Goal: Task Accomplishment & Management: Use online tool/utility

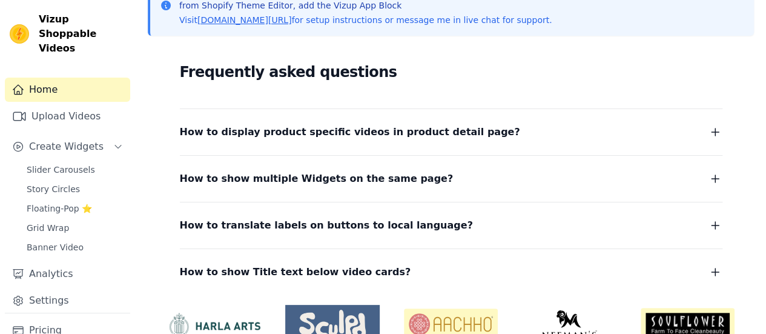
scroll to position [182, 0]
click at [88, 180] on link "Story Circles" at bounding box center [74, 188] width 111 height 17
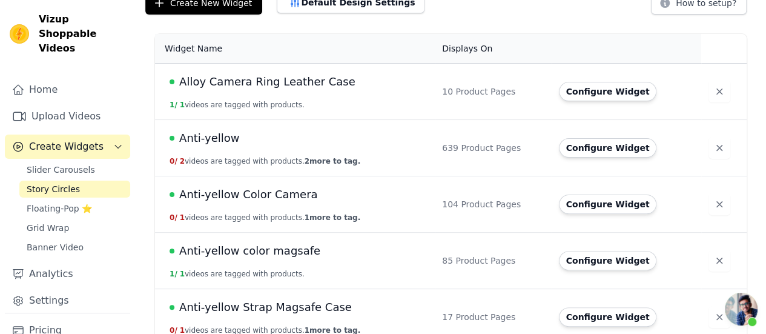
scroll to position [61, 0]
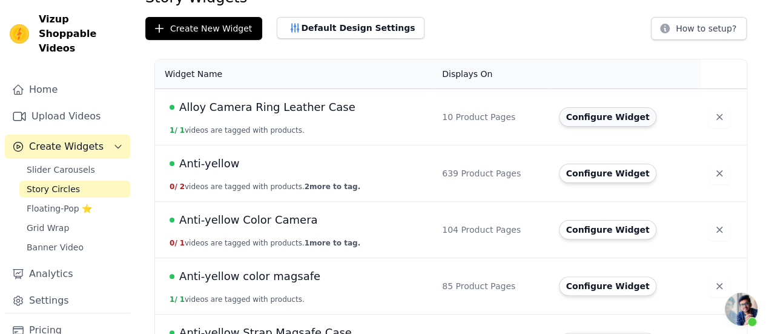
click at [576, 113] on button "Configure Widget" at bounding box center [608, 116] width 98 height 19
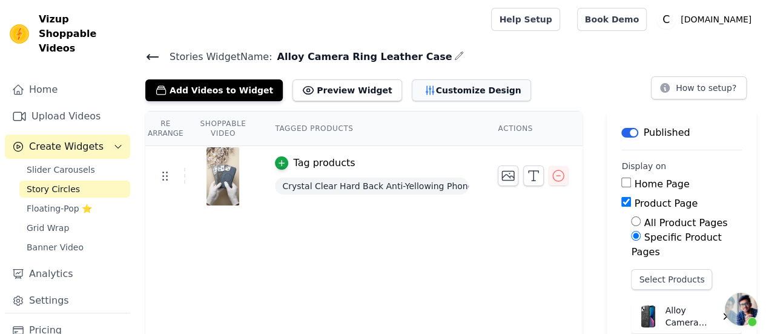
click at [412, 93] on button "Customize Design" at bounding box center [471, 90] width 119 height 22
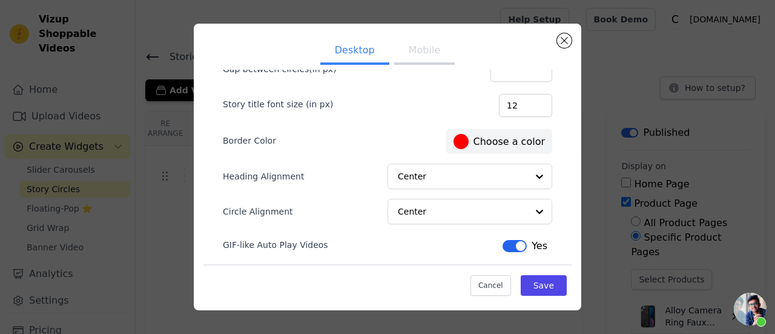
scroll to position [144, 0]
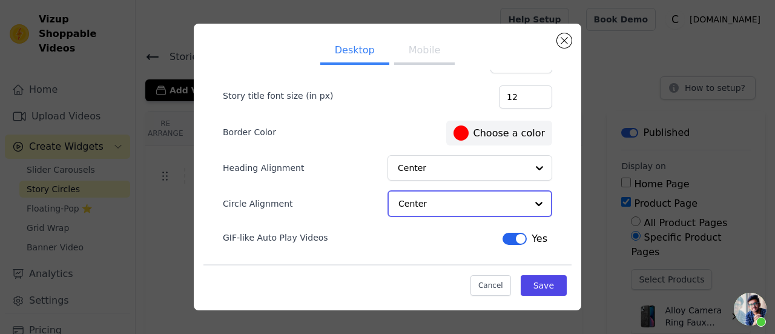
click at [435, 202] on input "Circle Alignment" at bounding box center [462, 203] width 128 height 24
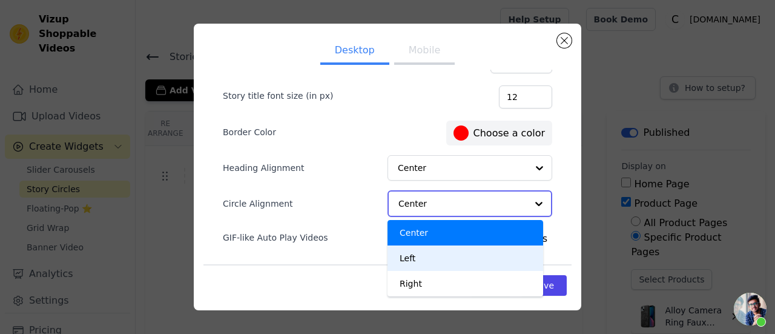
click at [429, 247] on div "Left" at bounding box center [466, 257] width 156 height 25
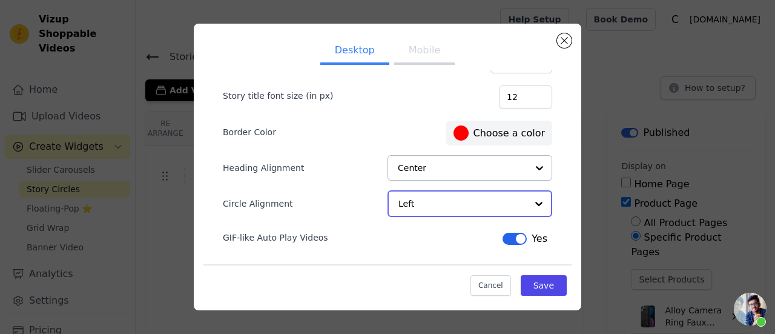
scroll to position [145, 0]
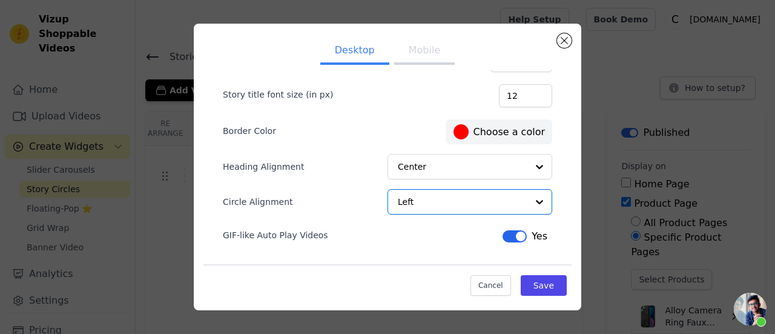
click at [402, 50] on button "Mobile" at bounding box center [424, 51] width 61 height 27
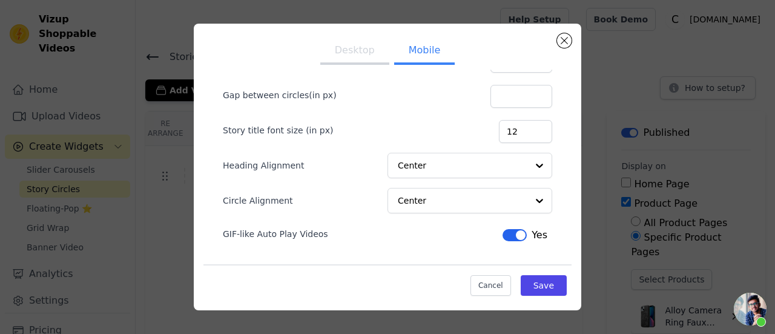
scroll to position [107, 0]
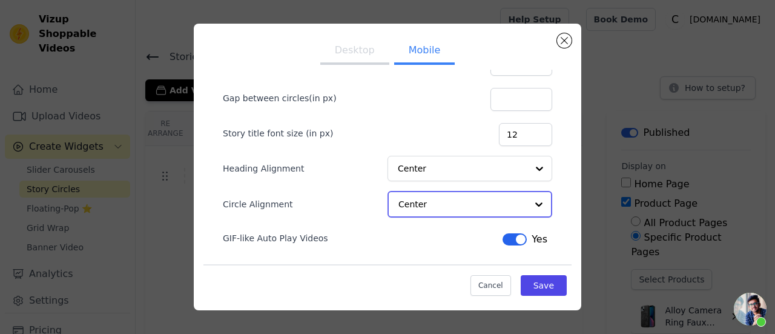
click at [418, 202] on input "Circle Alignment" at bounding box center [462, 204] width 128 height 24
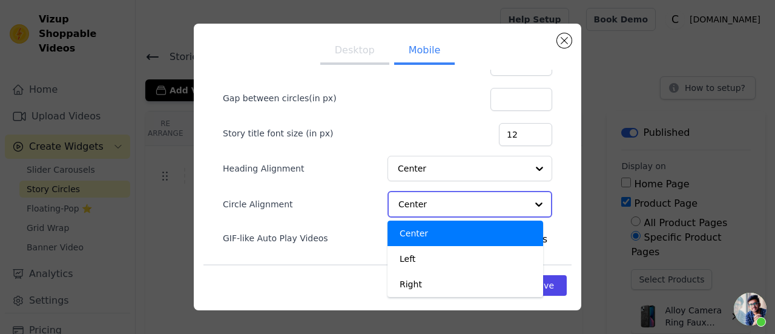
scroll to position [108, 0]
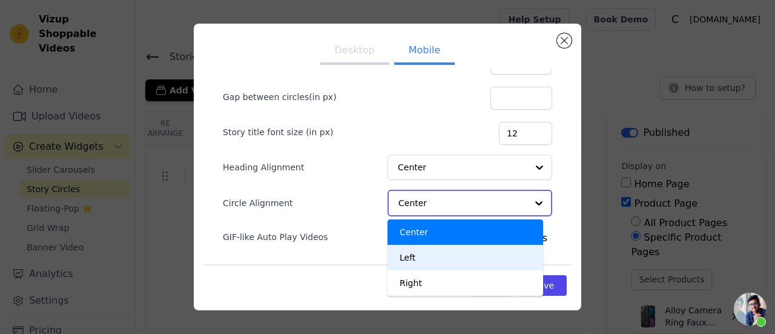
click at [414, 256] on div "Left" at bounding box center [466, 257] width 156 height 25
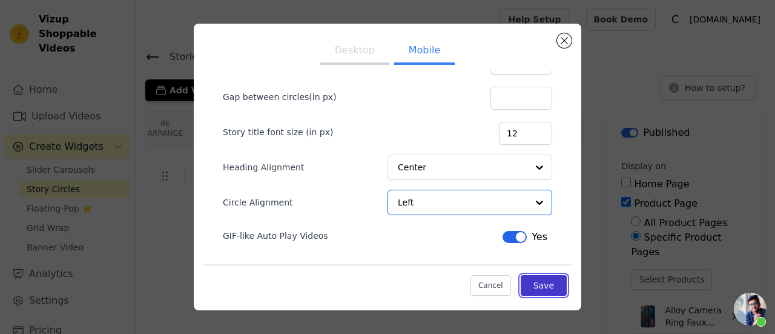
click at [522, 282] on button "Save" at bounding box center [544, 285] width 46 height 21
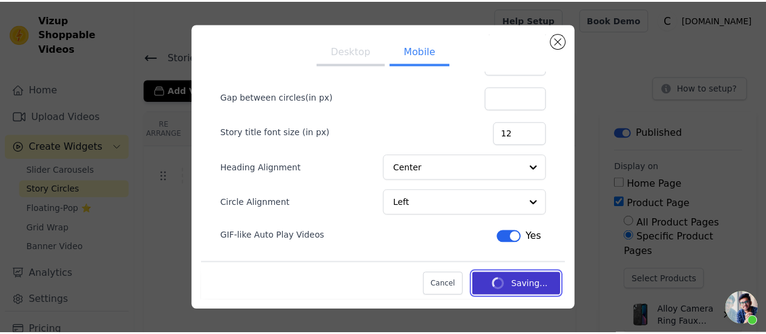
scroll to position [107, 0]
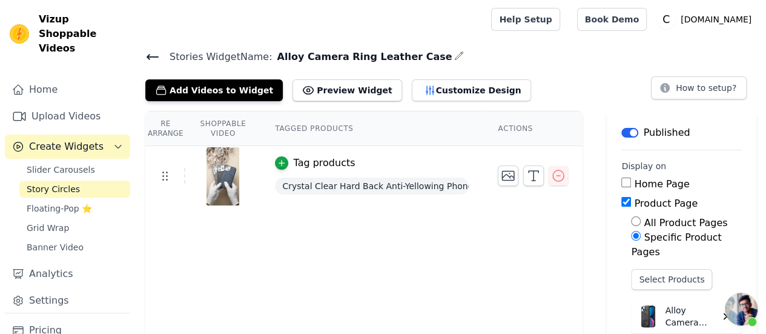
drag, startPoint x: 0, startPoint y: 176, endPoint x: 280, endPoint y: 13, distance: 324.3
click at [280, 14] on div at bounding box center [310, 19] width 331 height 39
click at [147, 51] on icon at bounding box center [152, 57] width 15 height 15
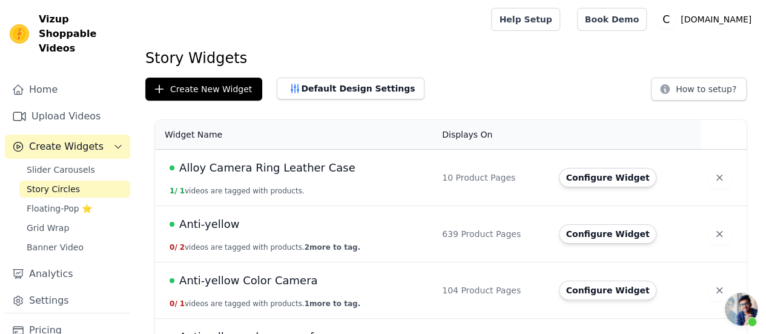
scroll to position [121, 0]
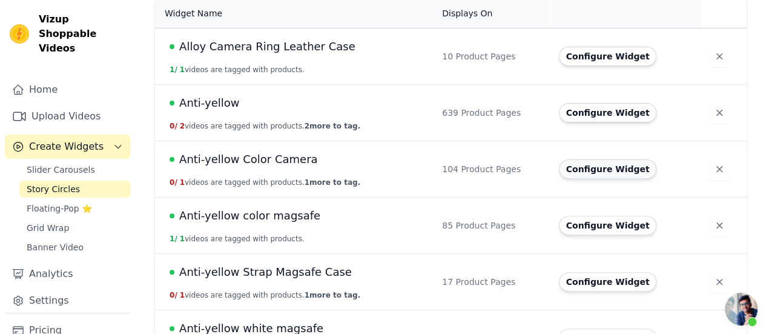
click at [572, 165] on button "Configure Widget" at bounding box center [608, 168] width 98 height 19
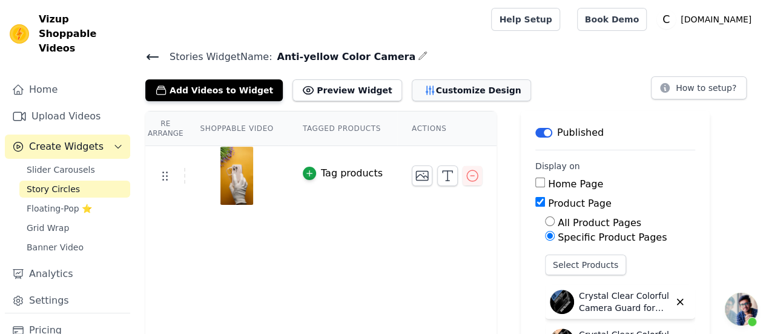
click at [424, 89] on button "Customize Design" at bounding box center [471, 90] width 119 height 22
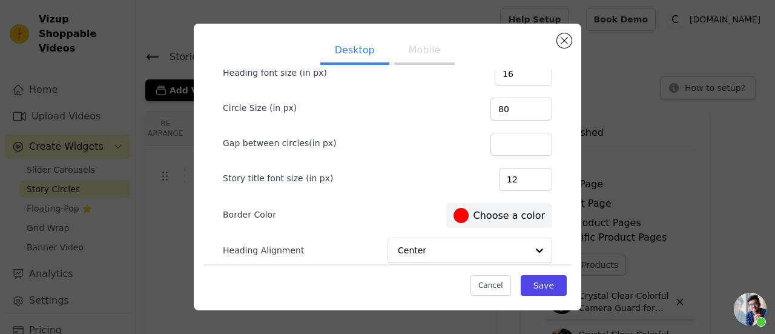
scroll to position [144, 0]
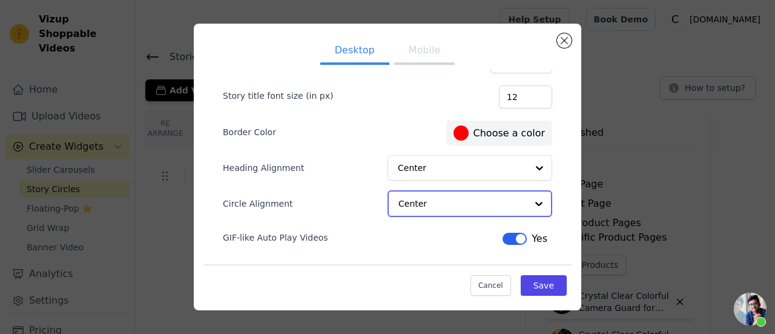
click at [458, 195] on input "Circle Alignment" at bounding box center [462, 203] width 128 height 24
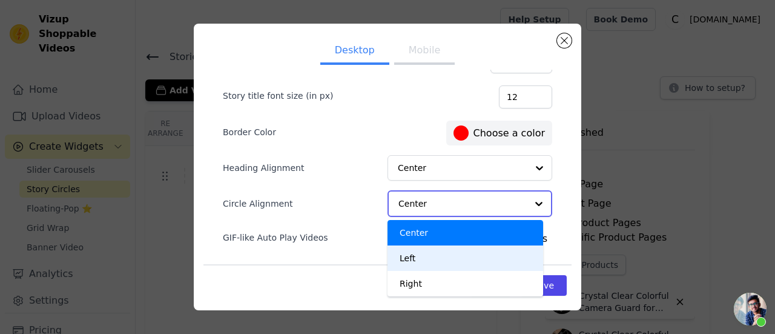
click at [434, 248] on div "Left" at bounding box center [466, 257] width 156 height 25
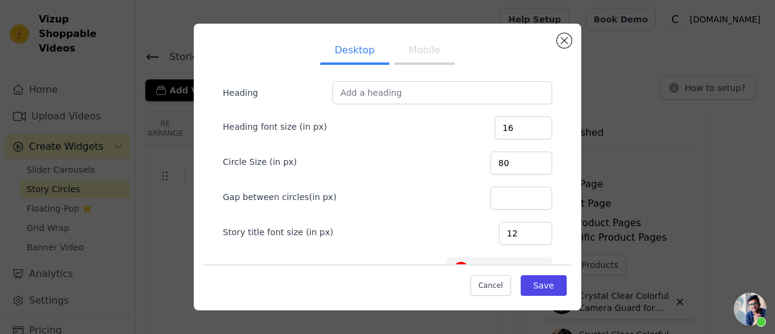
scroll to position [0, 0]
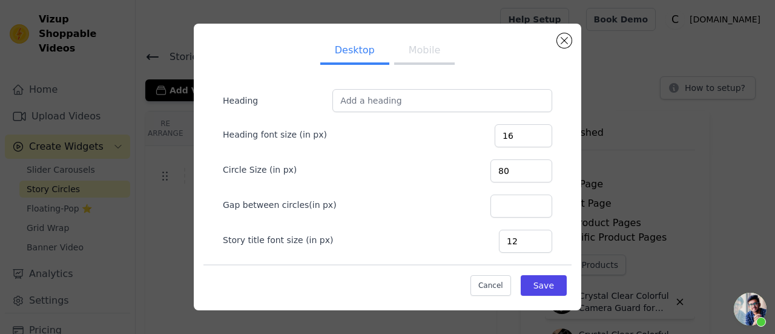
click at [395, 49] on button "Mobile" at bounding box center [424, 51] width 61 height 27
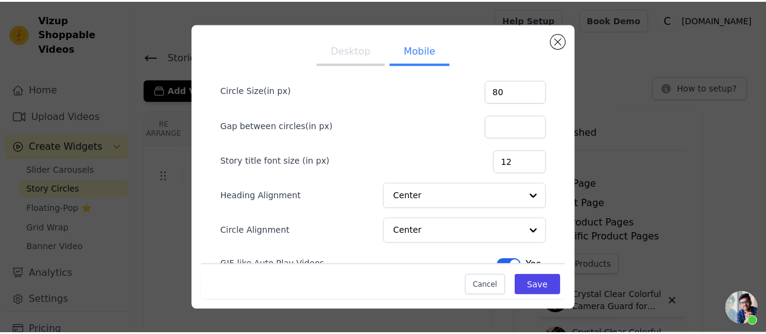
scroll to position [107, 0]
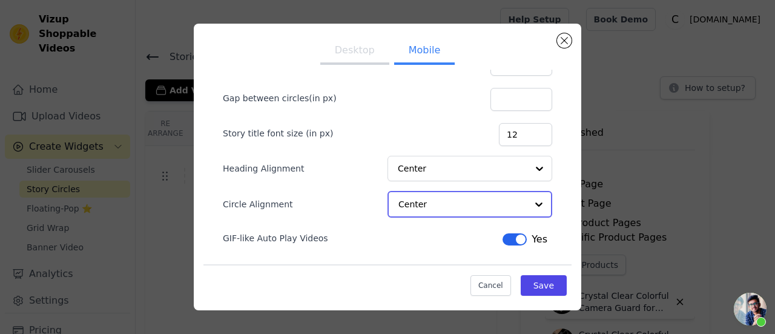
click at [423, 199] on input "Circle Alignment" at bounding box center [462, 204] width 128 height 24
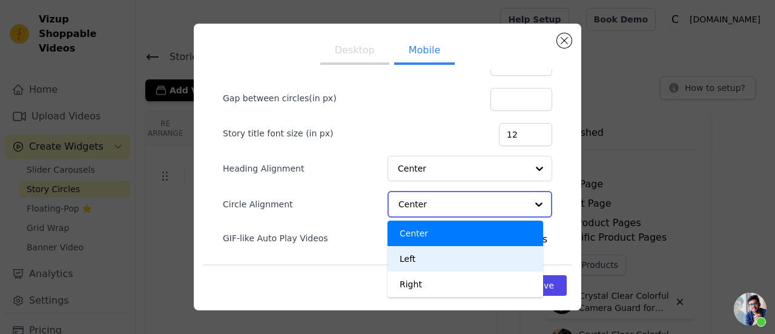
click at [429, 254] on div "Left" at bounding box center [466, 258] width 156 height 25
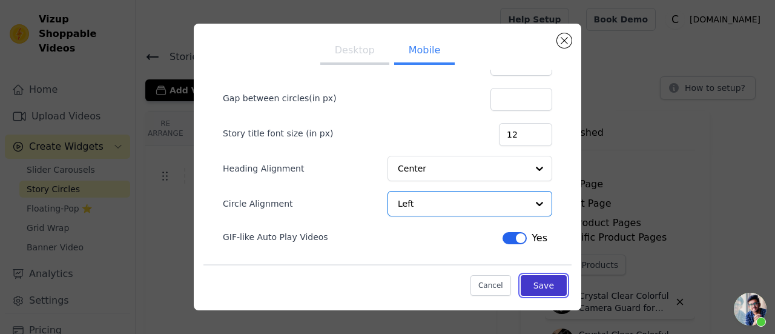
click at [521, 285] on button "Save" at bounding box center [544, 285] width 46 height 21
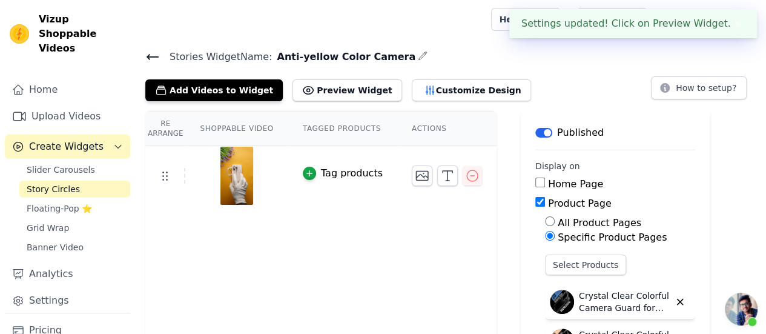
click at [150, 56] on icon at bounding box center [152, 57] width 11 height 5
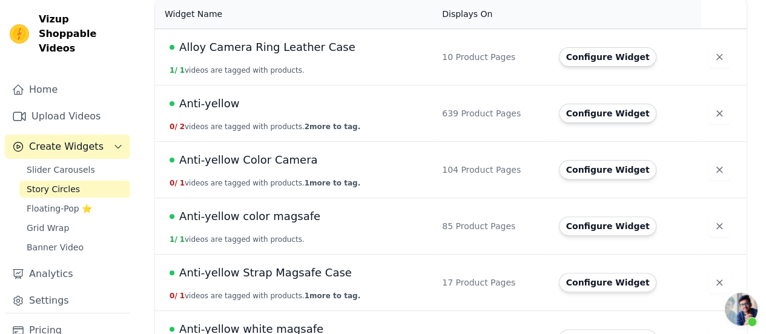
scroll to position [121, 0]
click at [591, 167] on button "Configure Widget" at bounding box center [608, 168] width 98 height 19
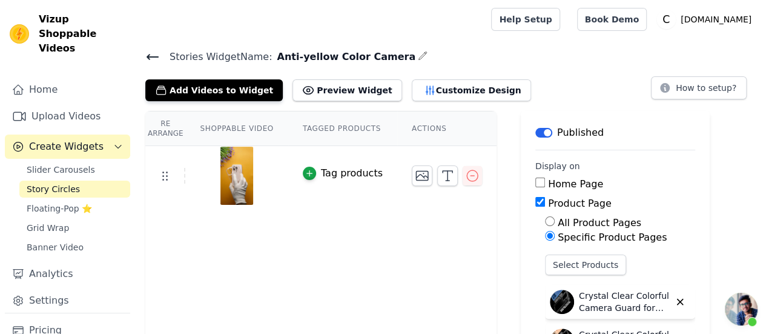
click at [153, 55] on icon at bounding box center [152, 57] width 15 height 15
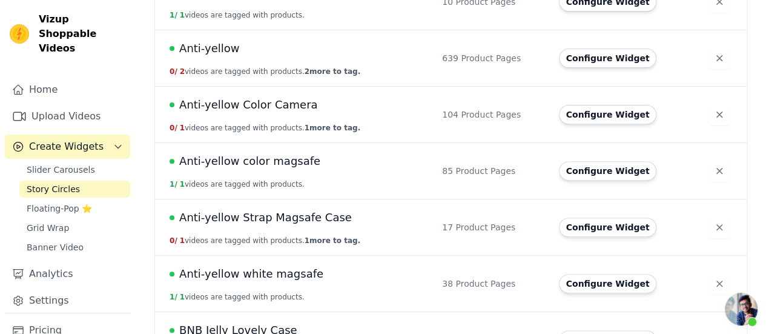
scroll to position [182, 0]
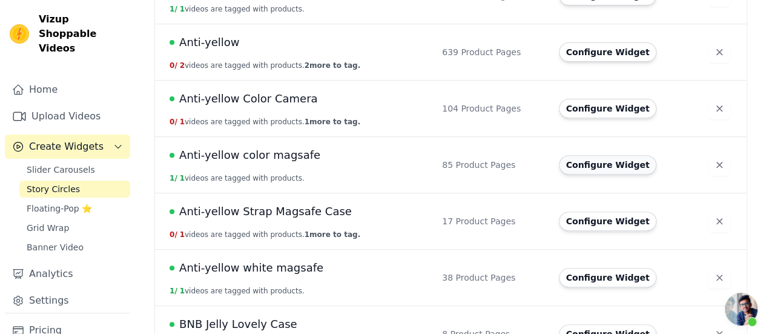
click at [598, 165] on button "Configure Widget" at bounding box center [608, 164] width 98 height 19
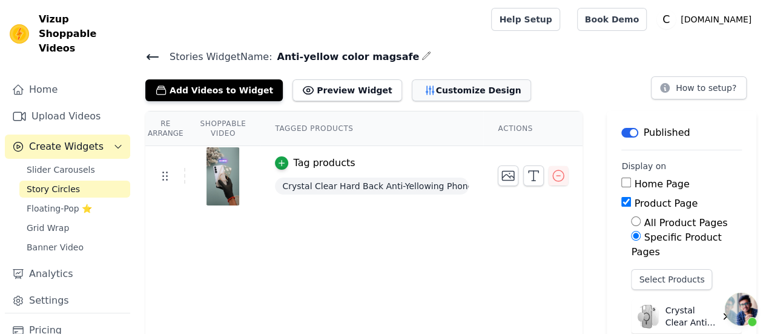
click at [444, 93] on button "Customize Design" at bounding box center [471, 90] width 119 height 22
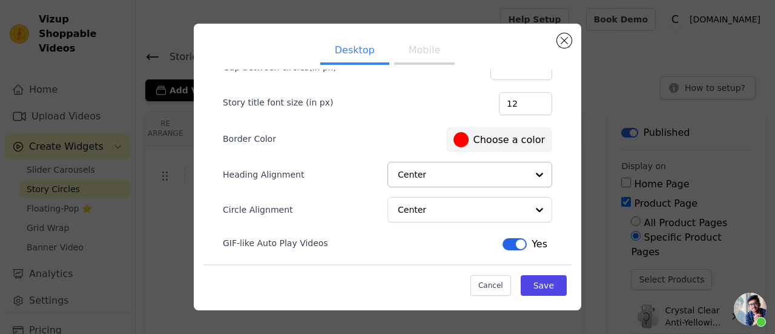
scroll to position [144, 0]
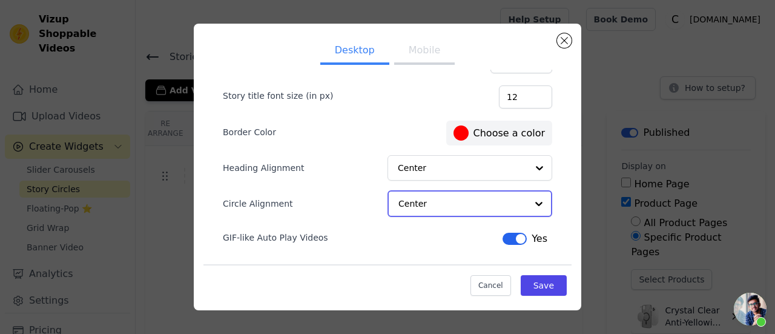
click at [456, 193] on input "Circle Alignment" at bounding box center [462, 203] width 128 height 24
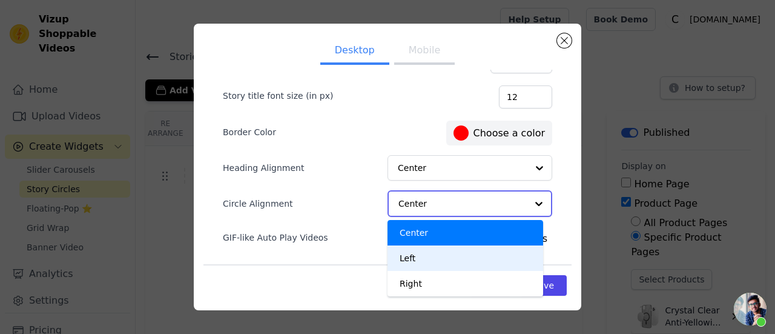
click at [452, 246] on div "Left" at bounding box center [466, 257] width 156 height 25
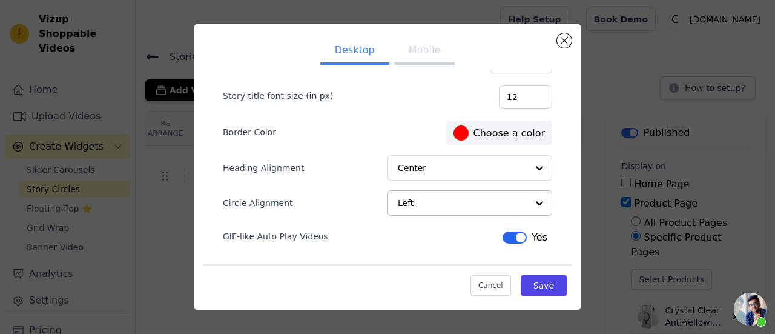
click at [426, 60] on button "Mobile" at bounding box center [424, 51] width 61 height 27
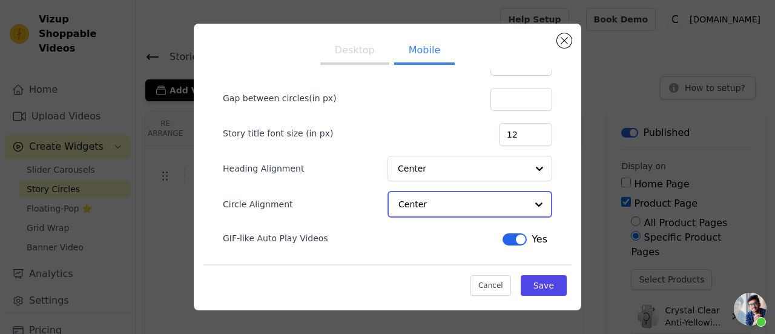
click at [460, 200] on input "Circle Alignment" at bounding box center [462, 204] width 128 height 24
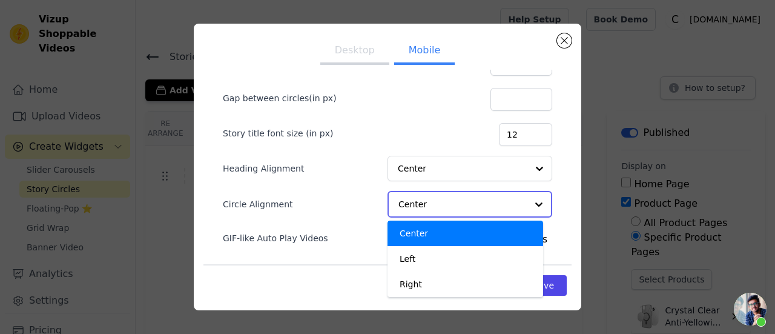
scroll to position [108, 0]
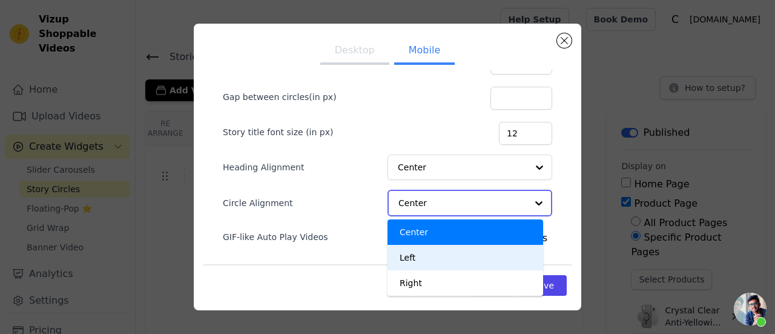
click at [448, 250] on div "Left" at bounding box center [466, 257] width 156 height 25
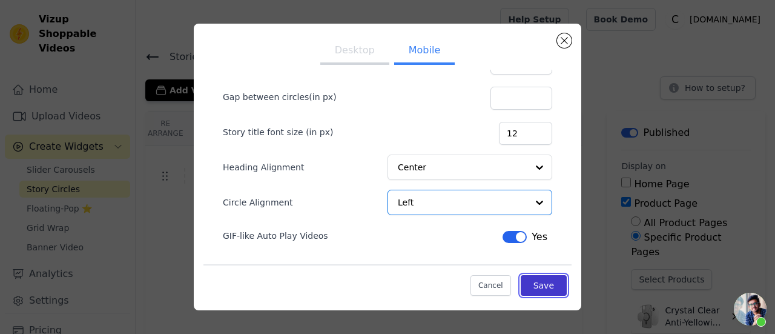
drag, startPoint x: 517, startPoint y: 280, endPoint x: 505, endPoint y: 278, distance: 12.4
click at [521, 282] on button "Save" at bounding box center [544, 285] width 46 height 21
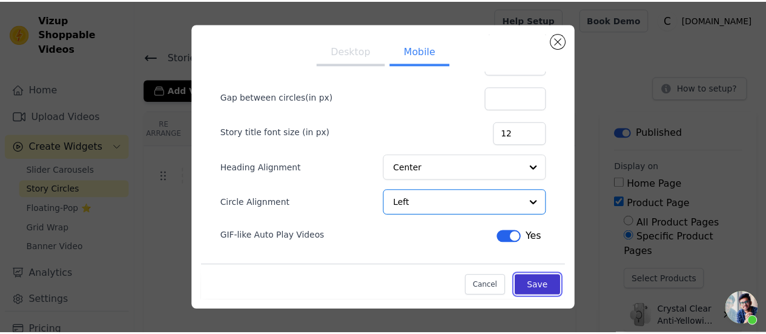
scroll to position [107, 0]
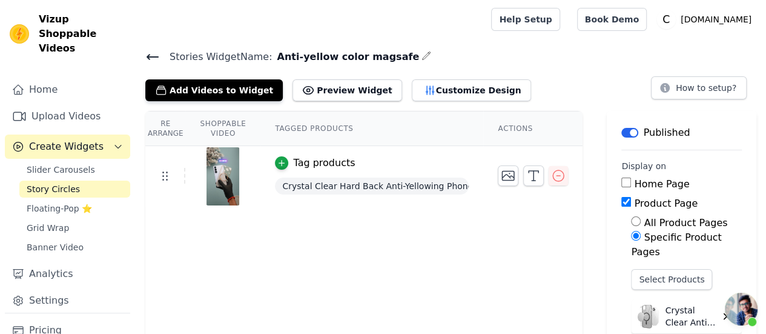
click at [150, 56] on icon at bounding box center [152, 57] width 11 height 5
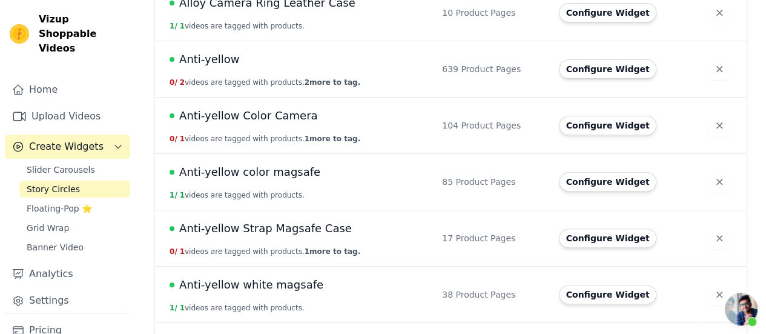
scroll to position [182, 0]
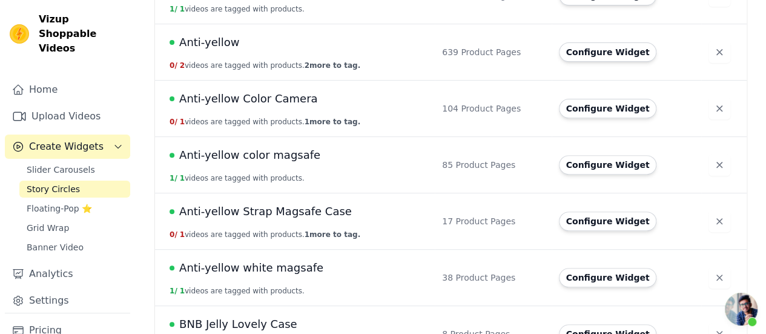
click at [598, 230] on td "Configure Widget" at bounding box center [627, 221] width 150 height 56
click at [598, 219] on button "Configure Widget" at bounding box center [608, 220] width 98 height 19
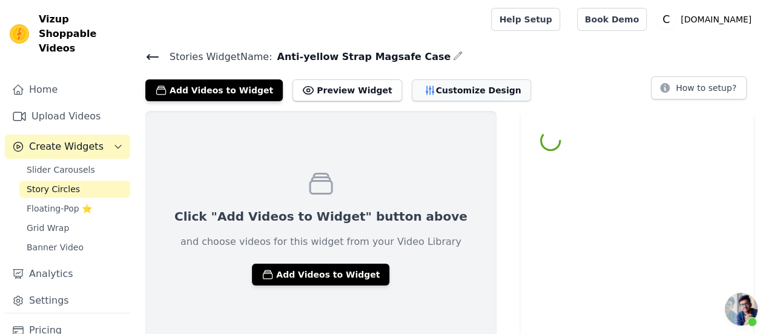
click at [435, 92] on button "Customize Design" at bounding box center [471, 90] width 119 height 22
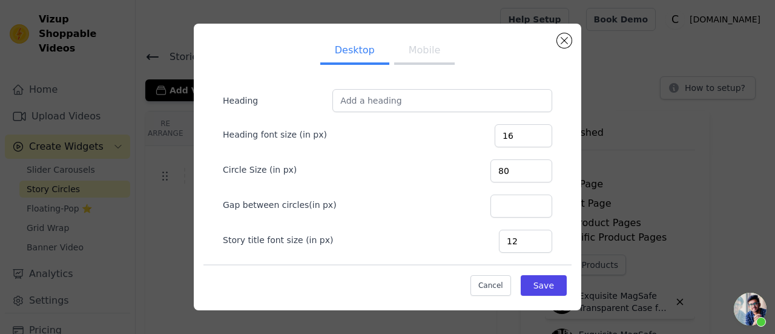
scroll to position [144, 0]
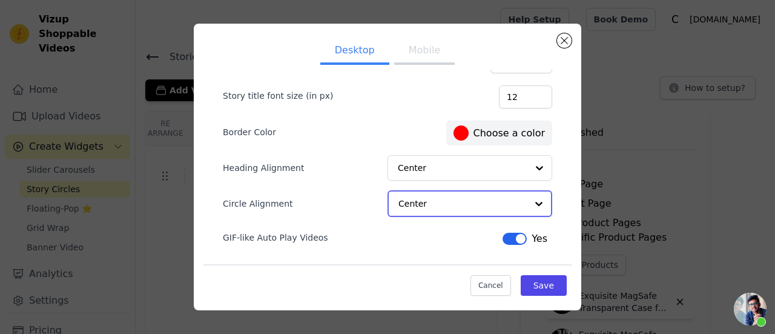
click at [504, 207] on input "Circle Alignment" at bounding box center [462, 203] width 128 height 24
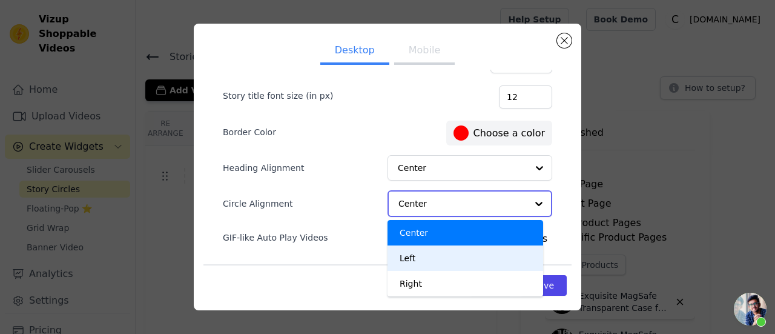
click at [477, 259] on div "Left" at bounding box center [466, 257] width 156 height 25
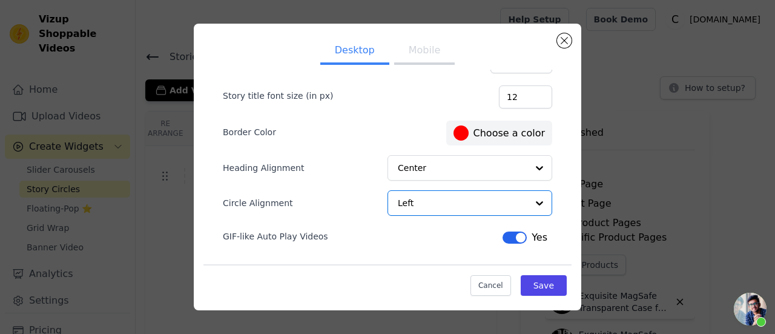
click at [418, 51] on button "Mobile" at bounding box center [424, 51] width 61 height 27
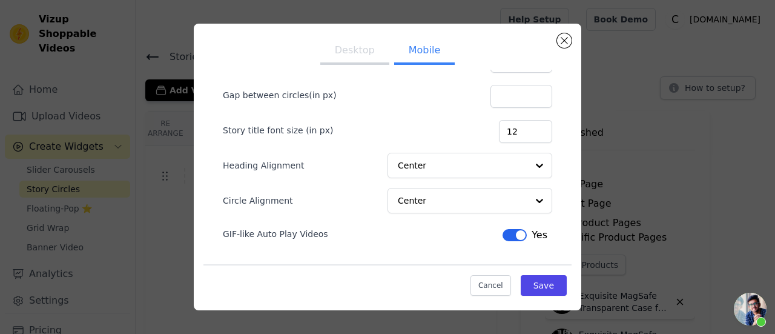
scroll to position [107, 0]
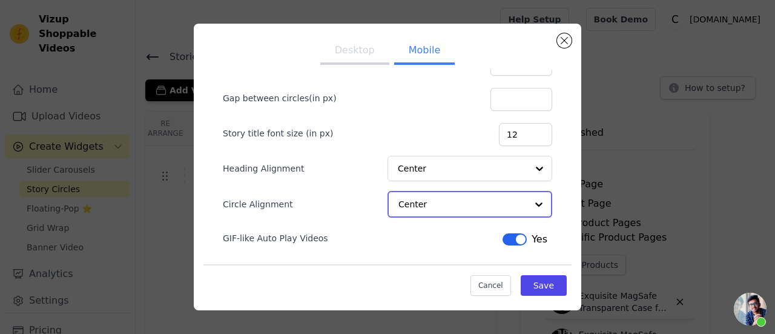
click at [479, 192] on input "Circle Alignment" at bounding box center [462, 204] width 128 height 24
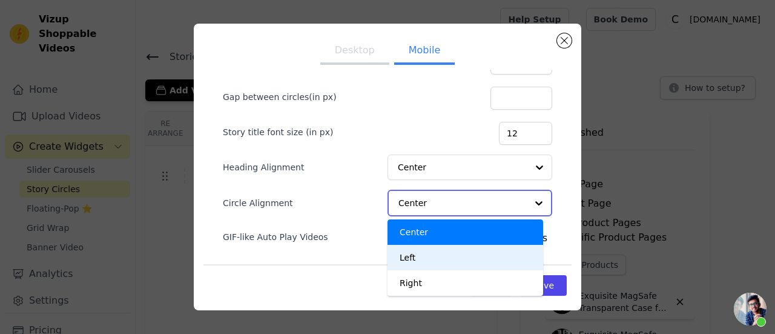
click at [467, 253] on div "Left" at bounding box center [466, 257] width 156 height 25
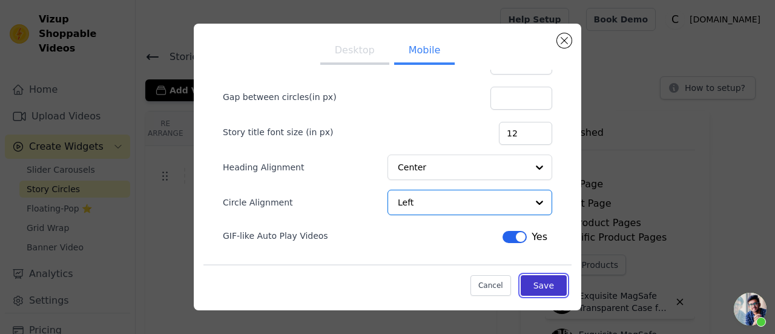
click at [521, 280] on button "Save" at bounding box center [544, 285] width 46 height 21
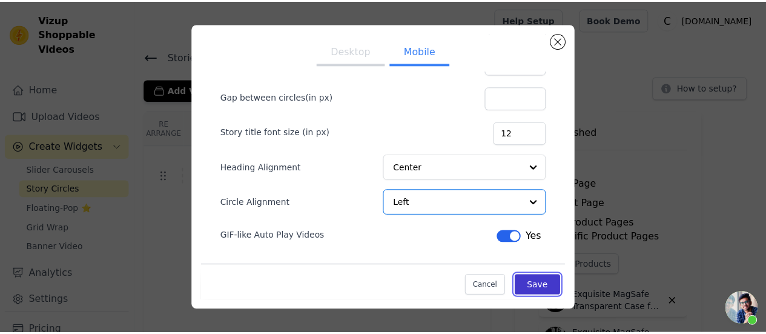
scroll to position [107, 0]
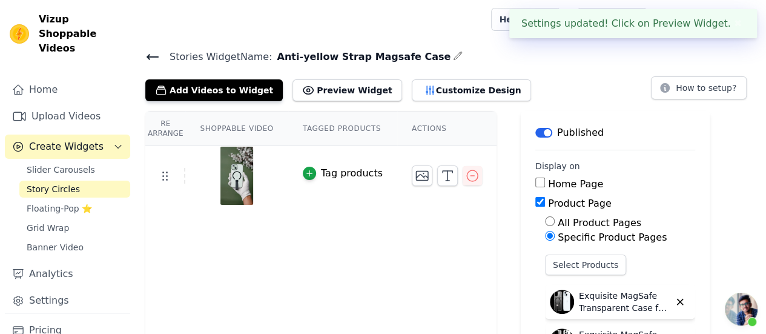
click at [148, 55] on icon at bounding box center [152, 57] width 11 height 5
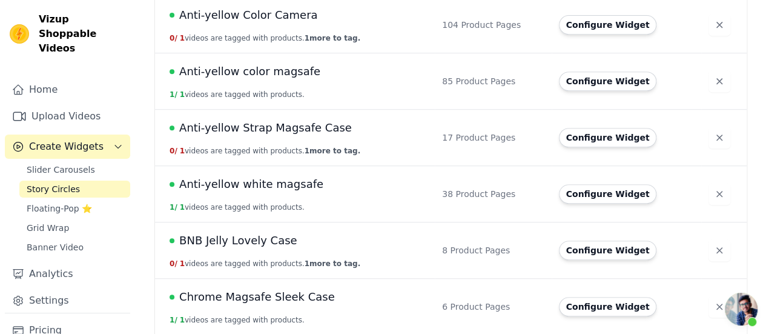
scroll to position [303, 0]
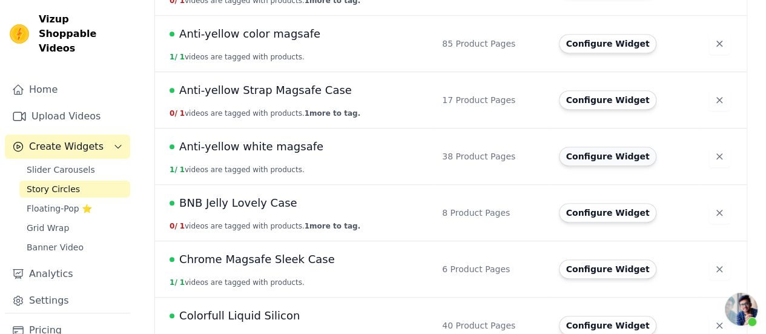
click at [589, 156] on button "Configure Widget" at bounding box center [608, 156] width 98 height 19
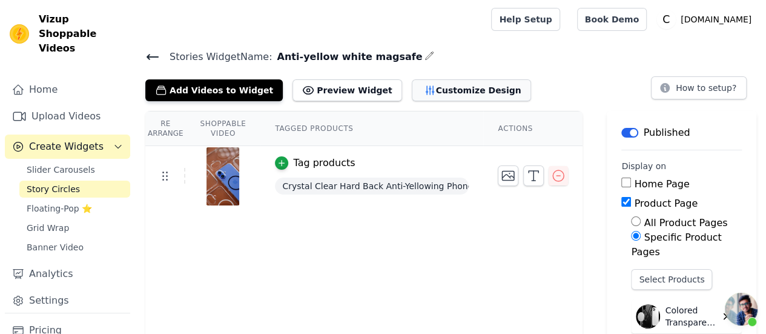
click at [458, 86] on button "Customize Design" at bounding box center [471, 90] width 119 height 22
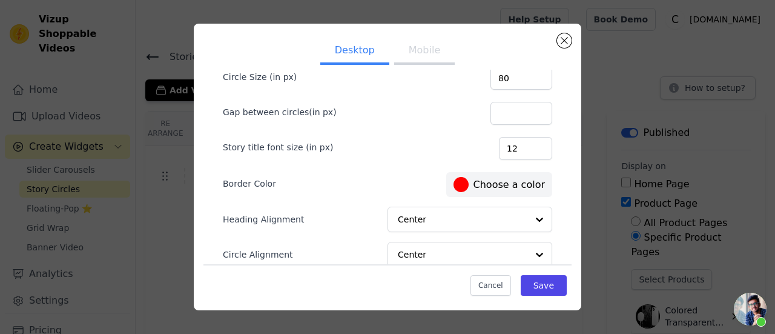
scroll to position [144, 0]
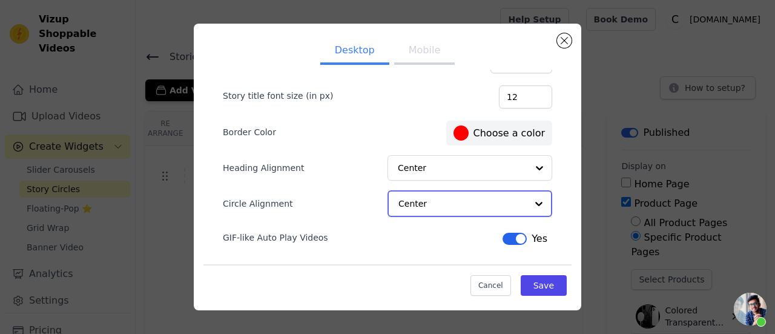
click at [486, 203] on input "Circle Alignment" at bounding box center [462, 203] width 128 height 24
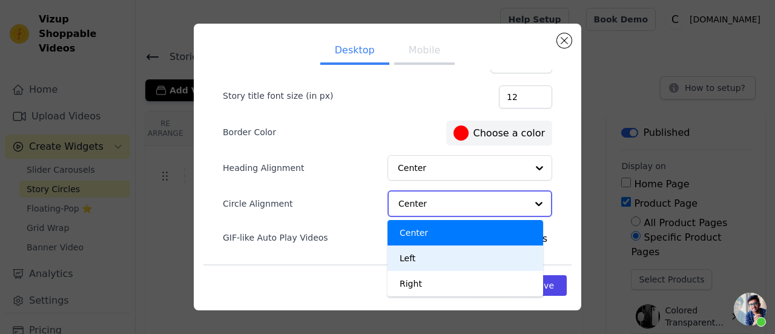
click at [463, 261] on div "Left" at bounding box center [466, 257] width 156 height 25
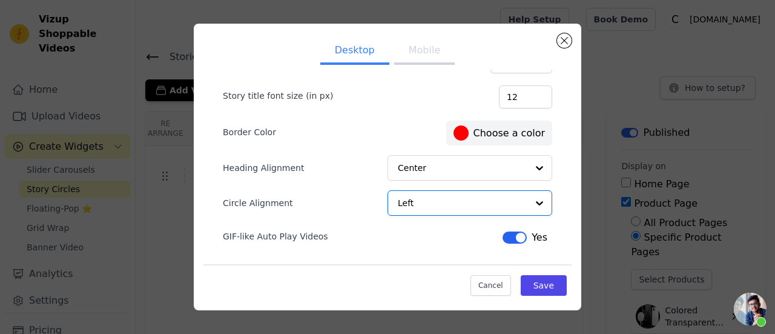
click at [426, 48] on button "Mobile" at bounding box center [424, 51] width 61 height 27
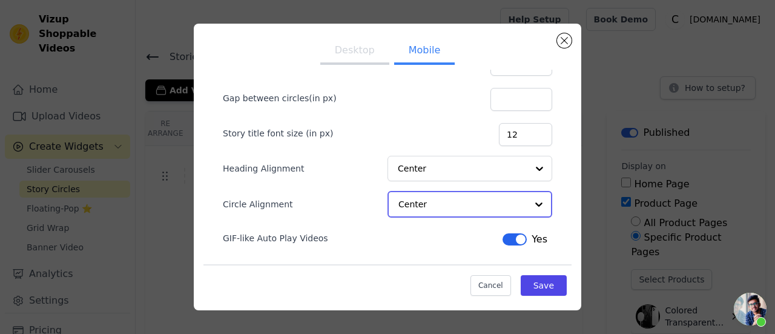
click at [473, 208] on input "Circle Alignment" at bounding box center [462, 204] width 128 height 24
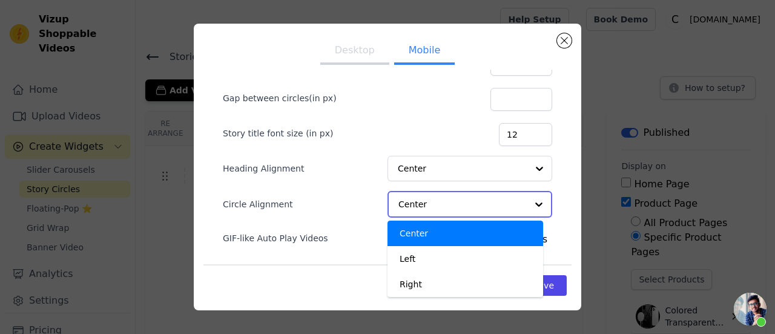
scroll to position [108, 0]
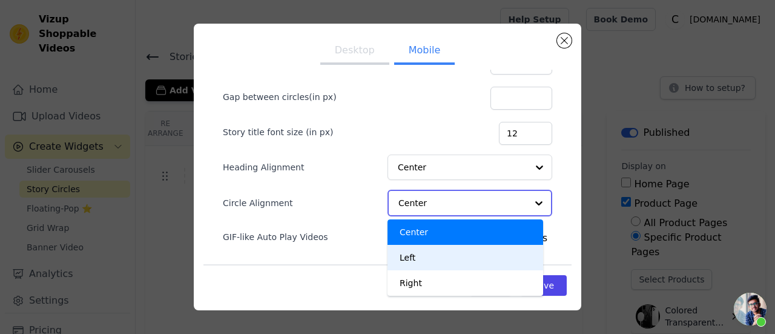
click at [463, 257] on div "Left" at bounding box center [466, 257] width 156 height 25
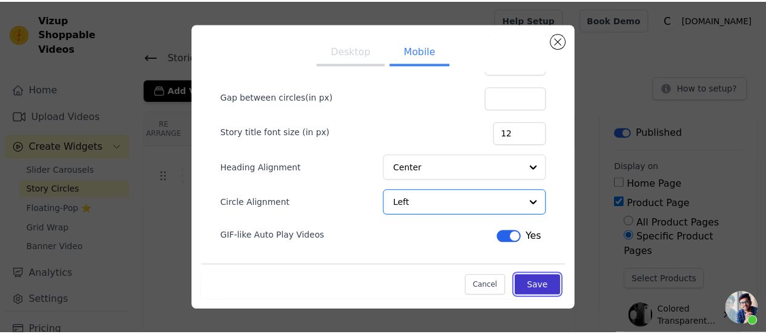
scroll to position [107, 0]
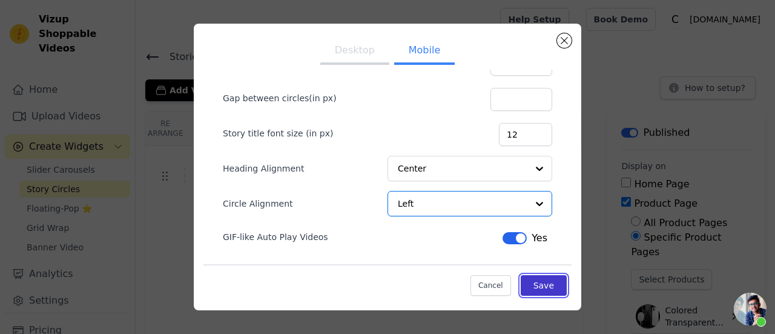
click at [526, 282] on button "Save" at bounding box center [544, 285] width 46 height 21
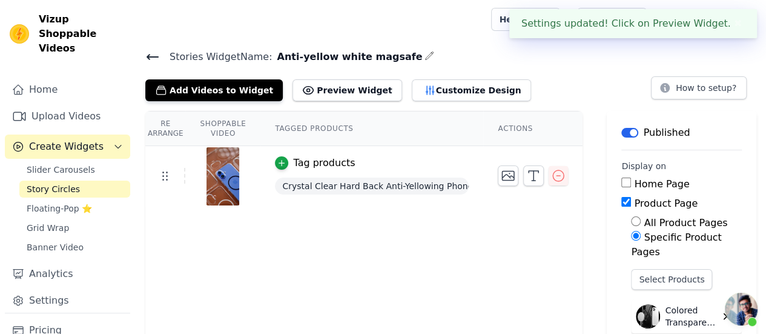
click at [152, 55] on icon at bounding box center [152, 57] width 11 height 5
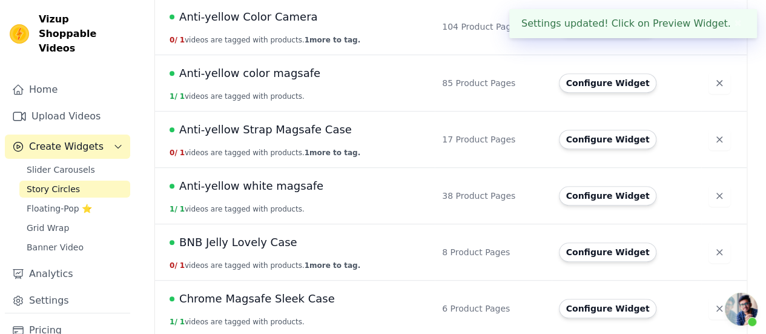
scroll to position [303, 0]
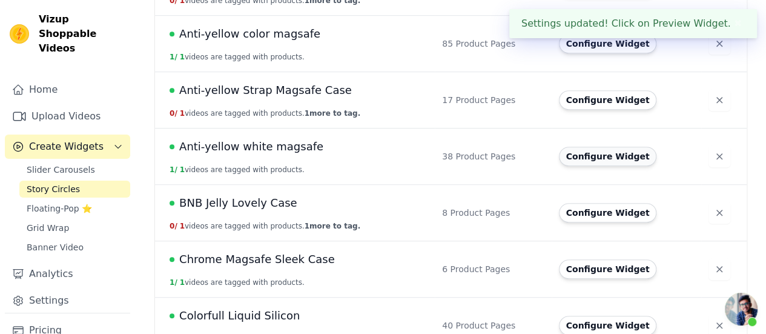
click at [606, 150] on button "Configure Widget" at bounding box center [608, 156] width 98 height 19
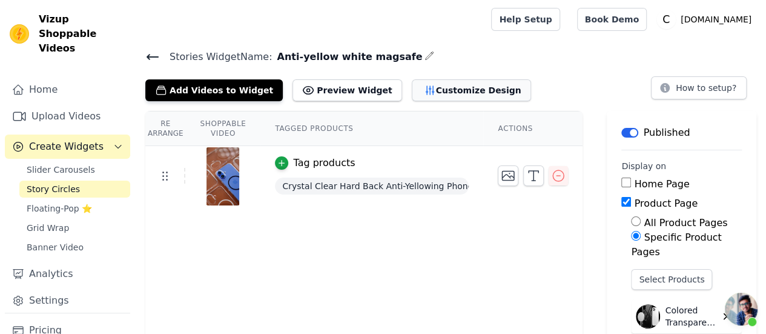
click at [467, 96] on button "Customize Design" at bounding box center [471, 90] width 119 height 22
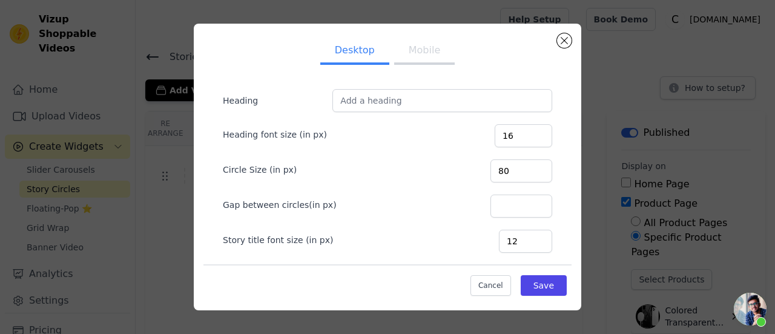
click at [424, 55] on button "Mobile" at bounding box center [424, 51] width 61 height 27
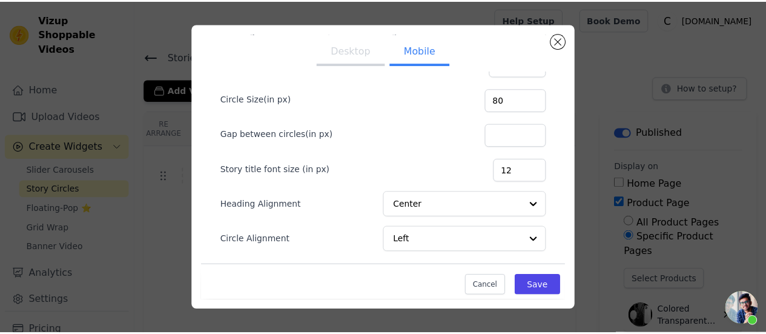
scroll to position [107, 0]
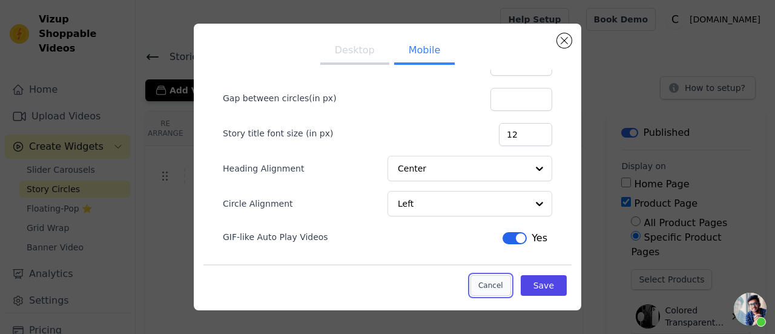
click at [483, 279] on button "Cancel" at bounding box center [491, 285] width 41 height 21
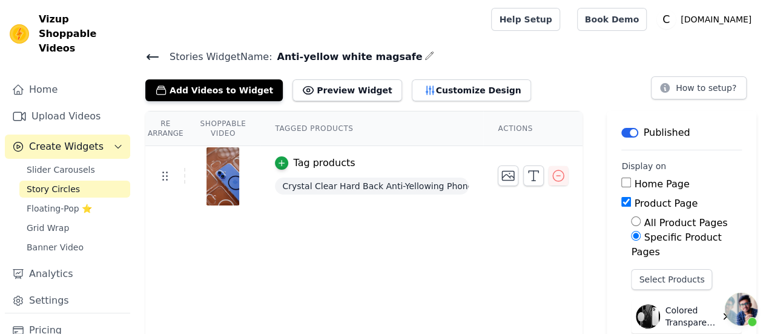
click at [154, 61] on icon at bounding box center [152, 57] width 15 height 15
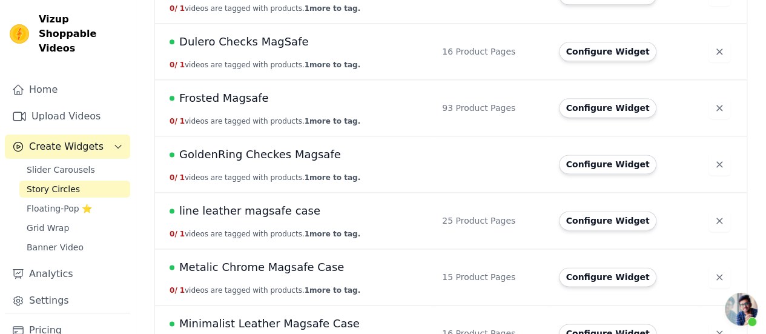
scroll to position [727, 0]
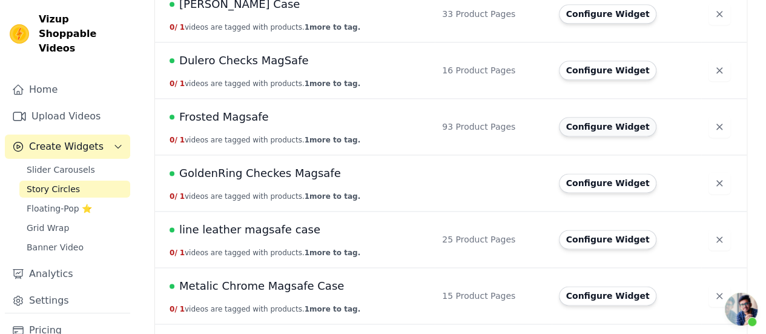
click at [615, 128] on button "Configure Widget" at bounding box center [608, 126] width 98 height 19
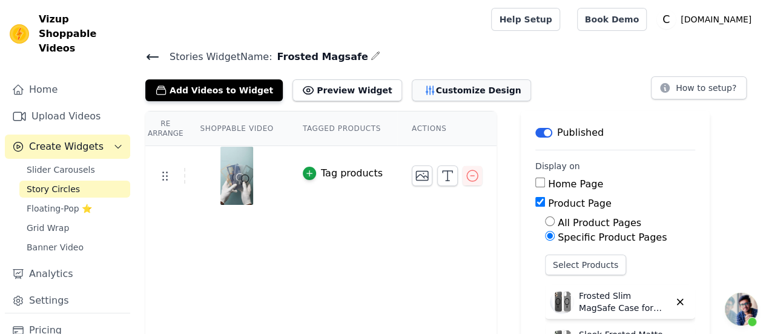
click at [430, 86] on button "Customize Design" at bounding box center [471, 90] width 119 height 22
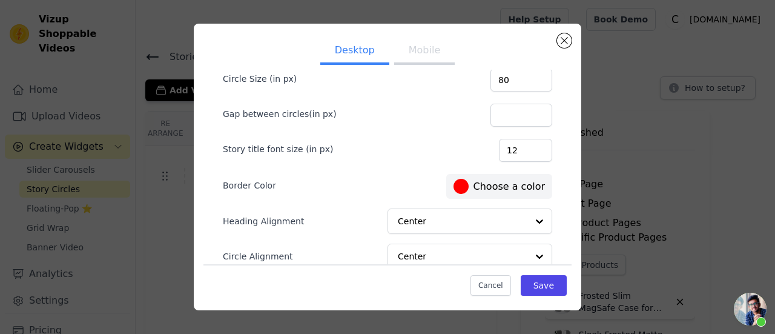
scroll to position [144, 0]
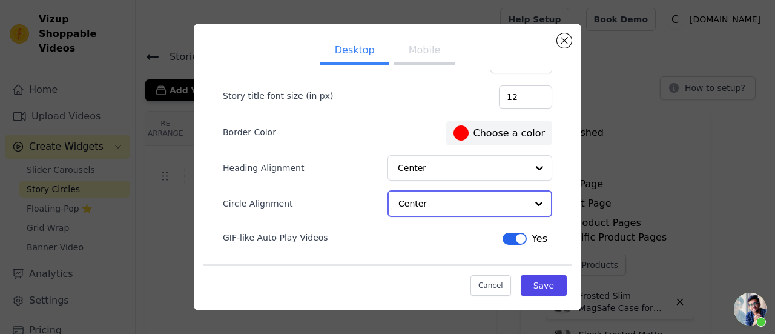
click at [470, 199] on input "Circle Alignment" at bounding box center [462, 203] width 128 height 24
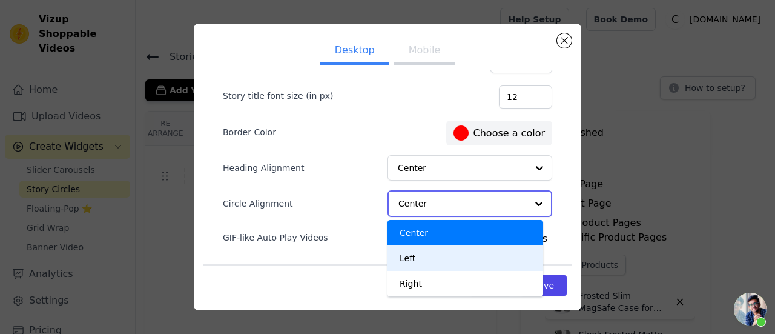
click at [413, 253] on div "Left" at bounding box center [466, 257] width 156 height 25
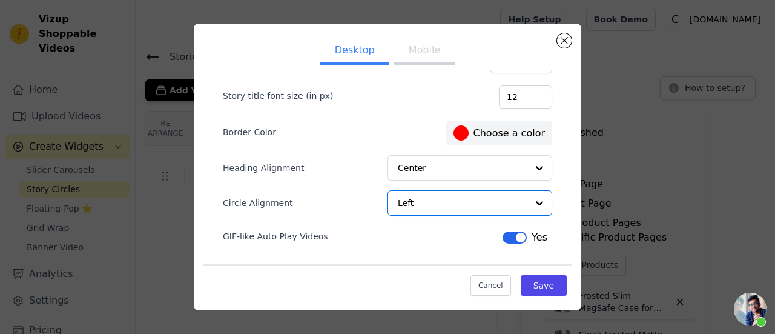
click at [412, 49] on button "Mobile" at bounding box center [424, 51] width 61 height 27
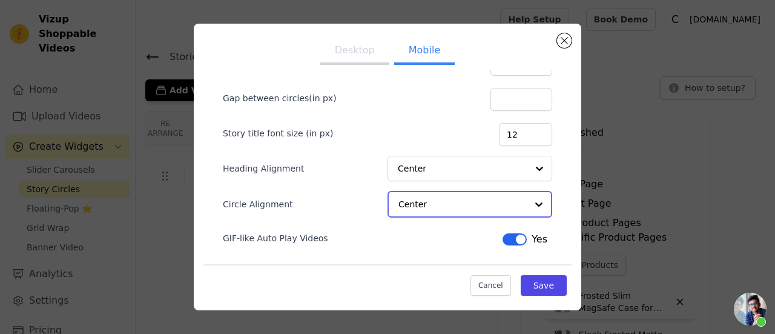
click at [466, 192] on input "Circle Alignment" at bounding box center [462, 204] width 128 height 24
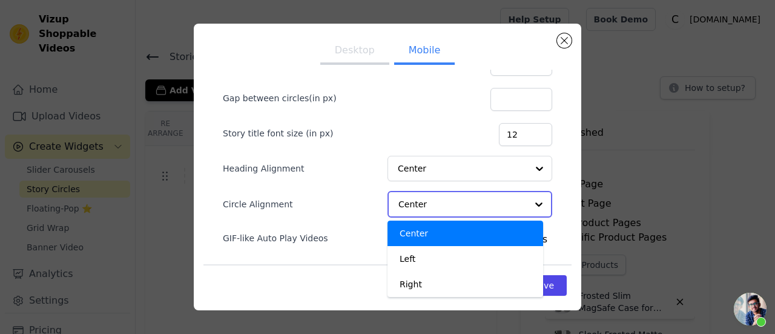
scroll to position [108, 0]
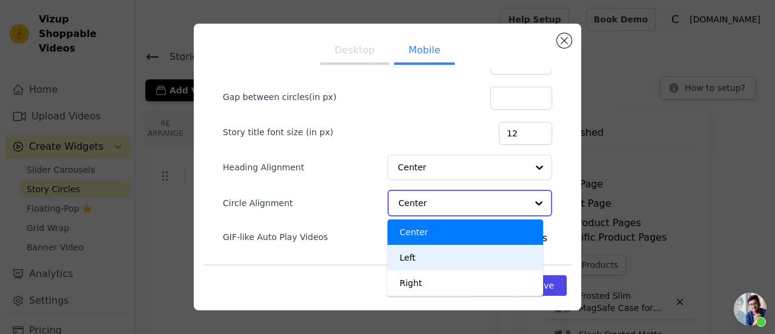
click at [454, 254] on div "Left" at bounding box center [466, 257] width 156 height 25
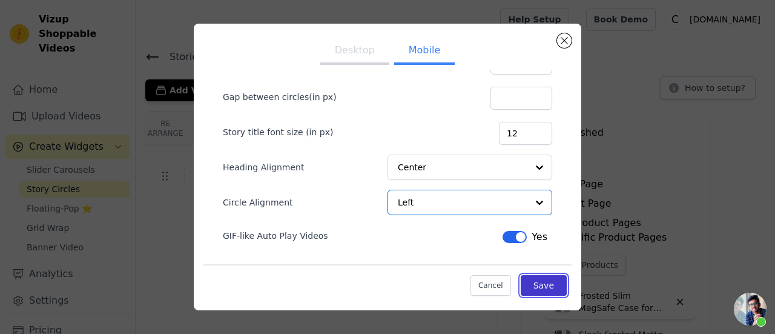
click at [539, 286] on button "Save" at bounding box center [544, 285] width 46 height 21
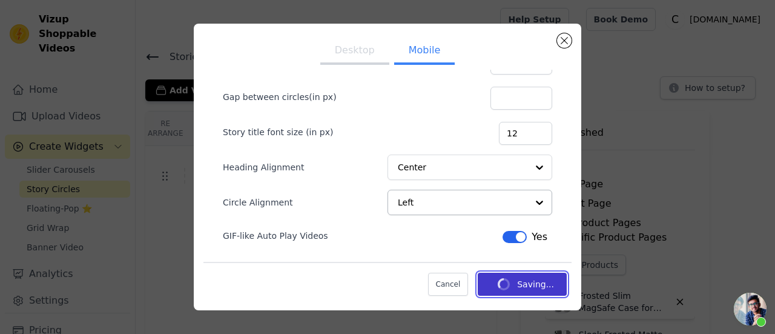
scroll to position [107, 0]
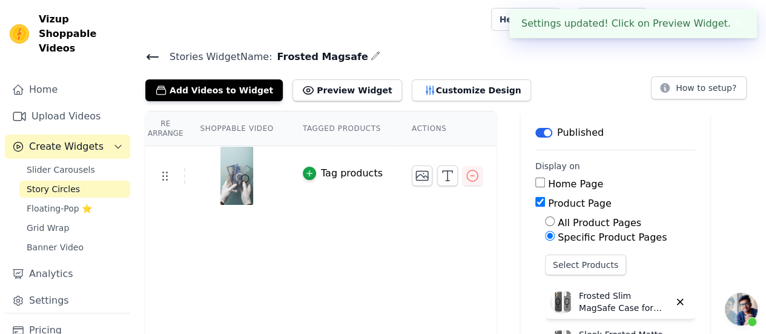
click at [150, 58] on icon at bounding box center [152, 57] width 15 height 15
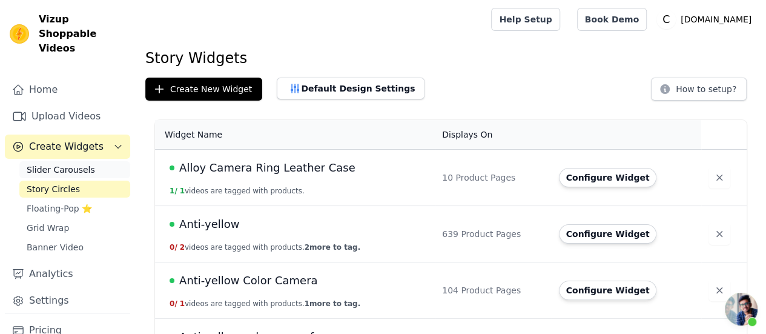
click at [73, 164] on span "Slider Carousels" at bounding box center [61, 170] width 68 height 12
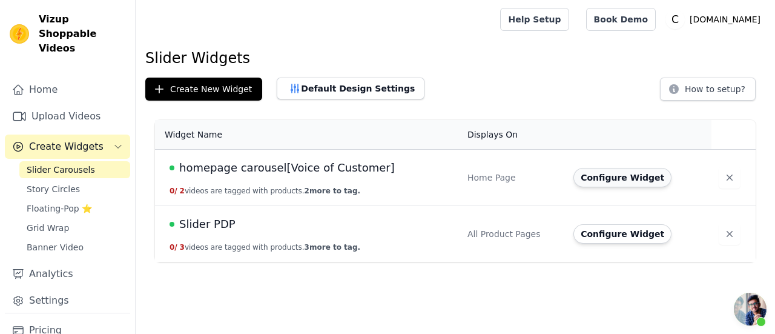
click at [614, 179] on button "Configure Widget" at bounding box center [622, 177] width 98 height 19
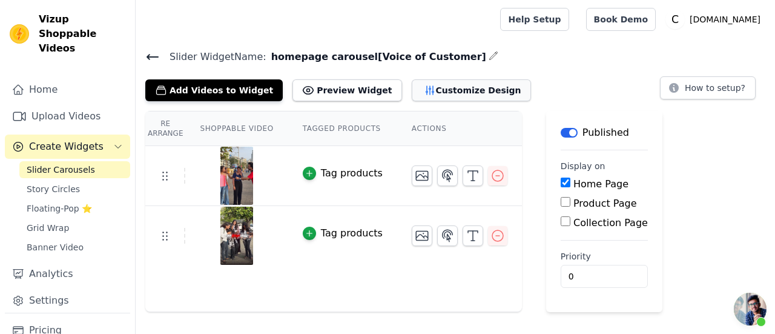
click at [412, 87] on button "Customize Design" at bounding box center [471, 90] width 119 height 22
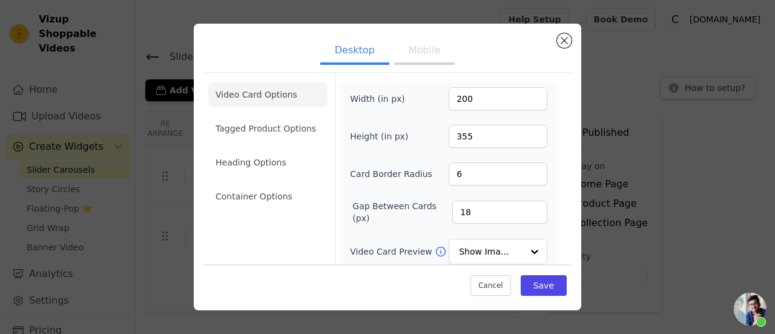
click at [412, 55] on button "Mobile" at bounding box center [424, 51] width 61 height 27
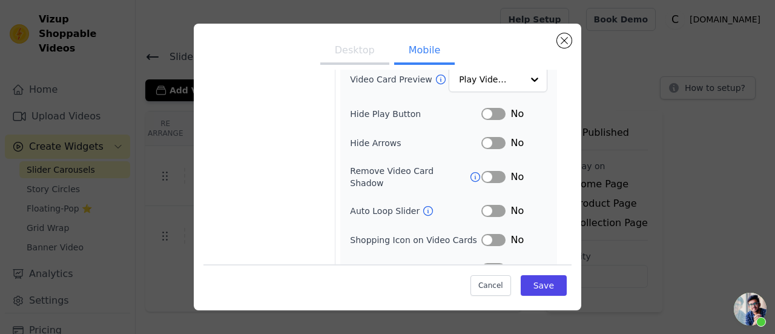
scroll to position [210, 0]
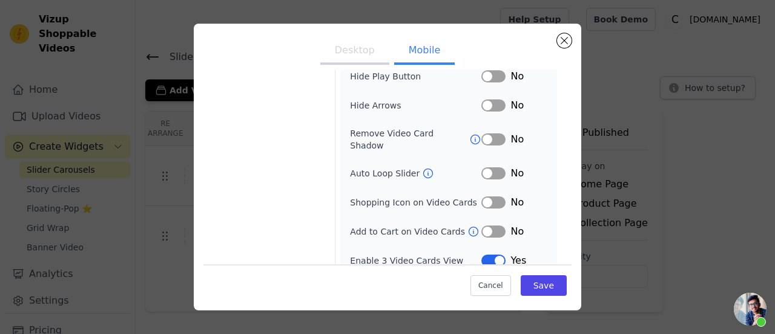
click at [493, 254] on button "Label" at bounding box center [493, 260] width 24 height 12
click at [528, 279] on button "Save" at bounding box center [544, 285] width 46 height 21
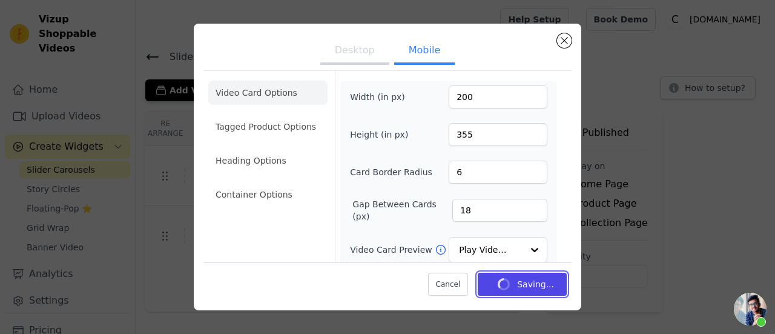
scroll to position [0, 0]
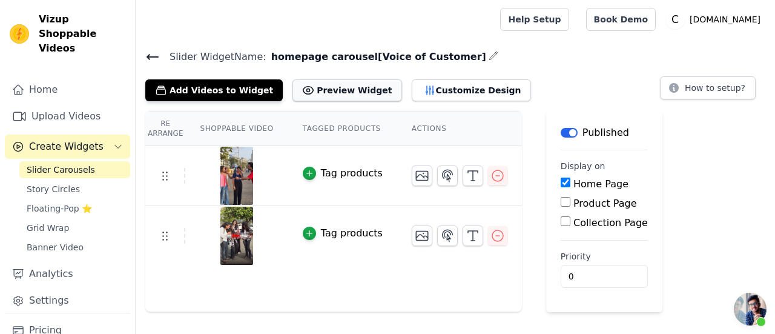
click at [359, 95] on button "Preview Widget" at bounding box center [346, 90] width 109 height 22
click at [378, 129] on th "Tagged Products" at bounding box center [342, 128] width 109 height 35
click at [451, 91] on button "Customize Design" at bounding box center [471, 90] width 119 height 22
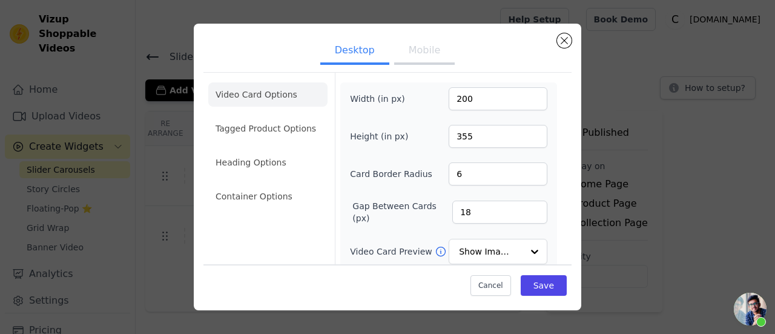
click at [424, 56] on button "Mobile" at bounding box center [424, 51] width 61 height 27
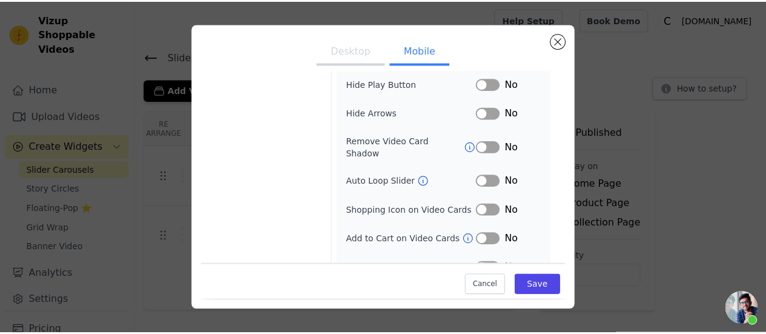
scroll to position [210, 0]
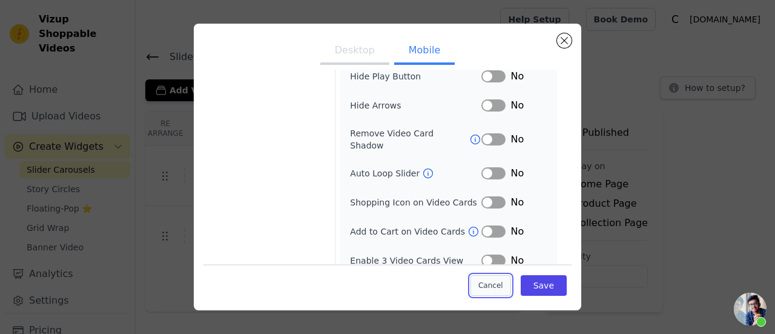
click at [491, 285] on button "Cancel" at bounding box center [491, 285] width 41 height 21
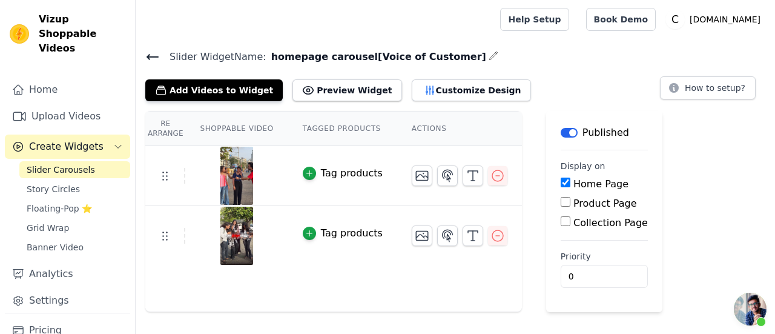
click at [153, 50] on icon at bounding box center [152, 57] width 15 height 15
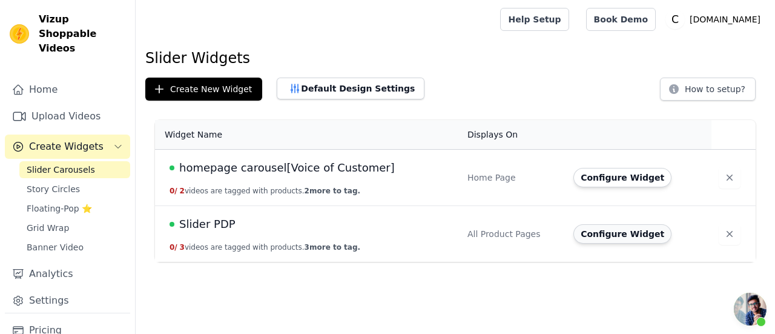
click at [607, 232] on button "Configure Widget" at bounding box center [622, 233] width 98 height 19
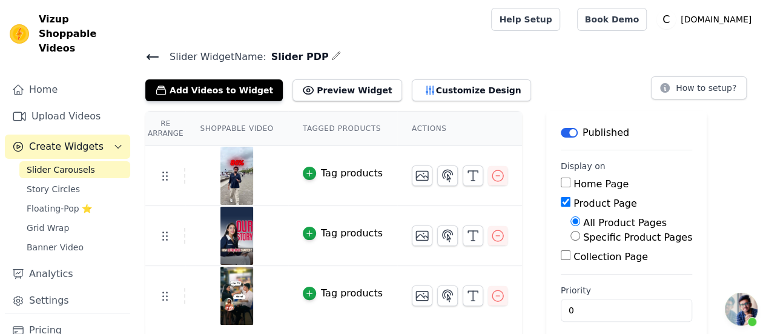
scroll to position [10, 0]
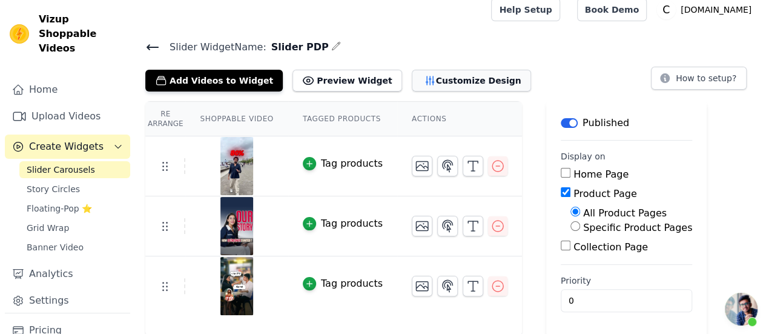
click at [446, 78] on button "Customize Design" at bounding box center [471, 81] width 119 height 22
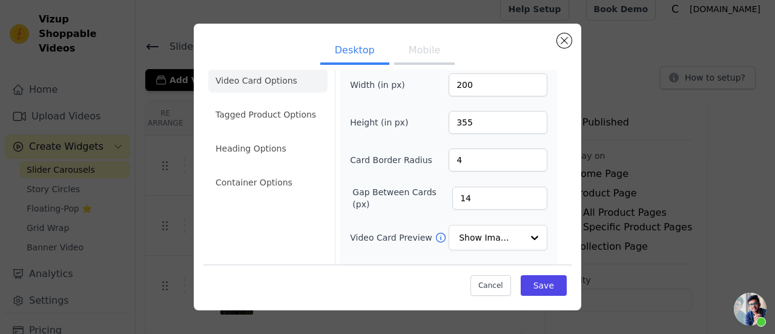
scroll to position [0, 0]
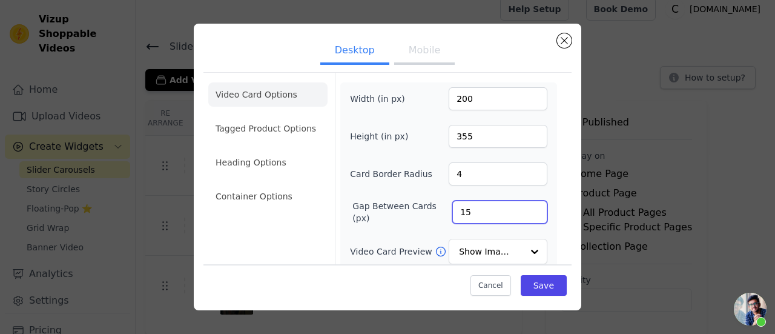
click at [524, 205] on input "15" at bounding box center [499, 211] width 95 height 23
type input "16"
click at [523, 204] on input "16" at bounding box center [499, 211] width 95 height 23
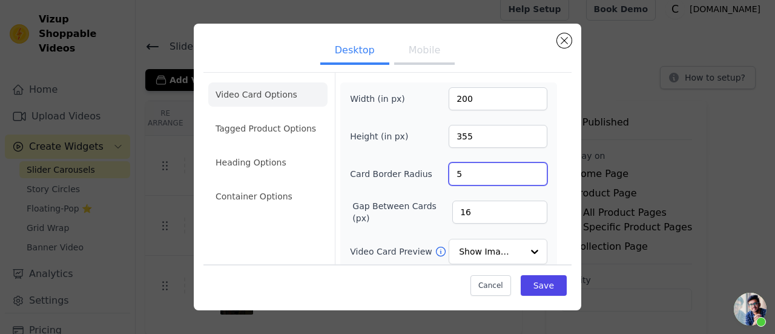
click at [526, 169] on input "5" at bounding box center [498, 173] width 99 height 23
type input "6"
click at [525, 168] on input "6" at bounding box center [498, 173] width 99 height 23
click at [521, 279] on button "Save" at bounding box center [544, 285] width 46 height 21
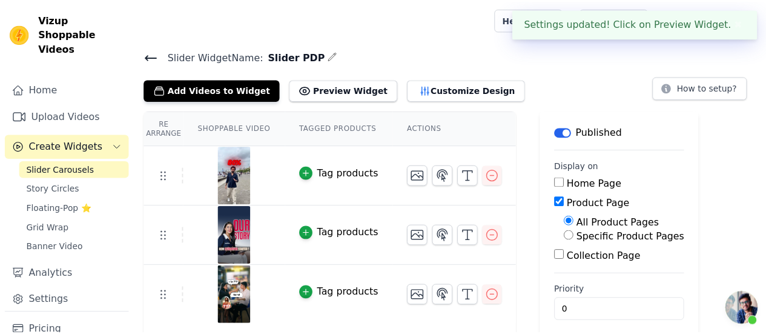
scroll to position [10, 0]
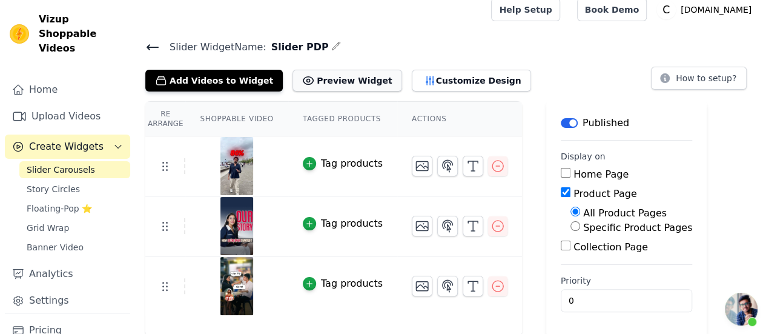
click at [328, 80] on button "Preview Widget" at bounding box center [346, 81] width 109 height 22
click at [429, 74] on button "Customize Design" at bounding box center [471, 81] width 119 height 22
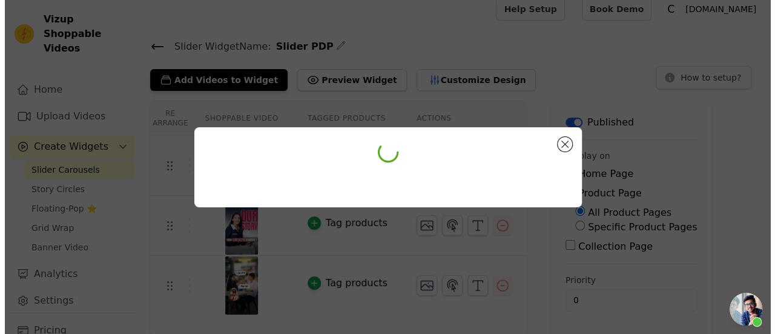
scroll to position [0, 0]
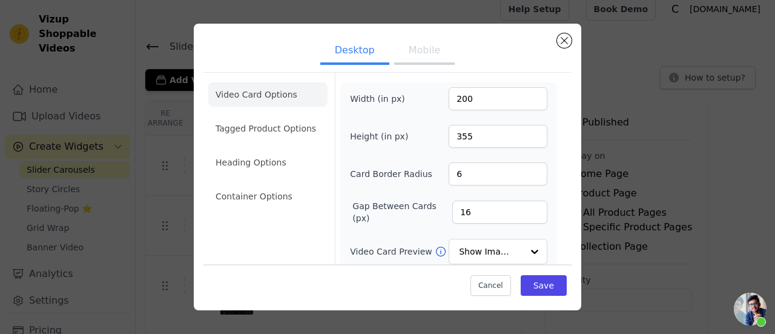
click at [431, 56] on button "Mobile" at bounding box center [424, 51] width 61 height 27
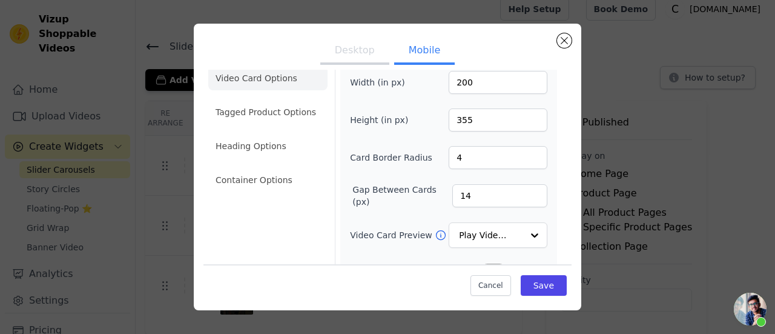
scroll to position [61, 0]
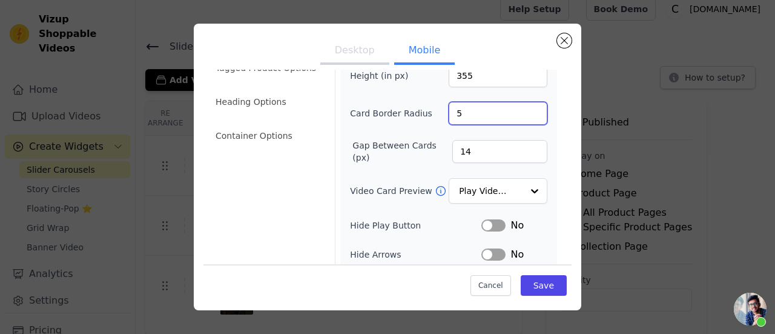
click at [524, 109] on input "5" at bounding box center [498, 113] width 99 height 23
type input "6"
click at [524, 108] on input "6" at bounding box center [498, 113] width 99 height 23
click at [525, 145] on input "15" at bounding box center [499, 151] width 95 height 23
type input "16"
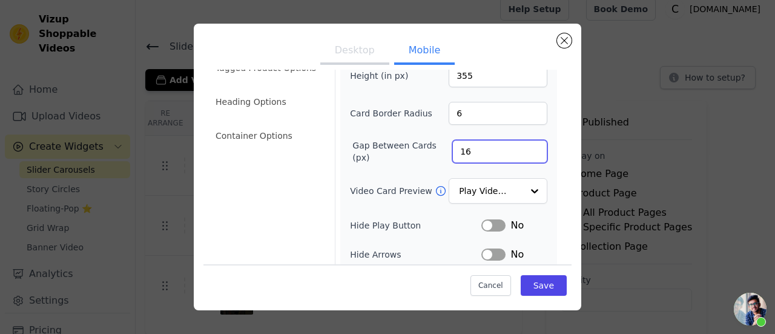
click at [524, 145] on input "16" at bounding box center [499, 151] width 95 height 23
click at [498, 187] on input "Video Card Preview" at bounding box center [491, 191] width 62 height 24
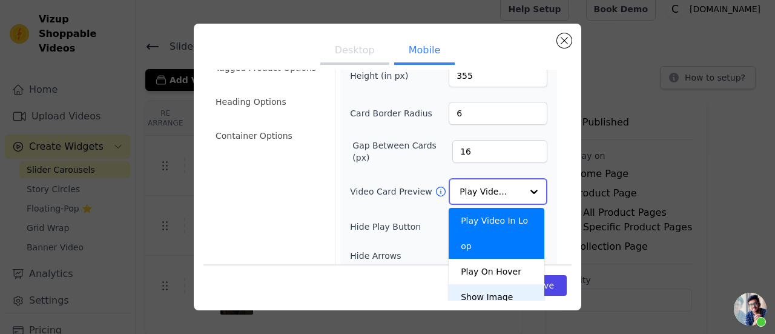
click at [484, 284] on div "Show Image" at bounding box center [497, 296] width 96 height 25
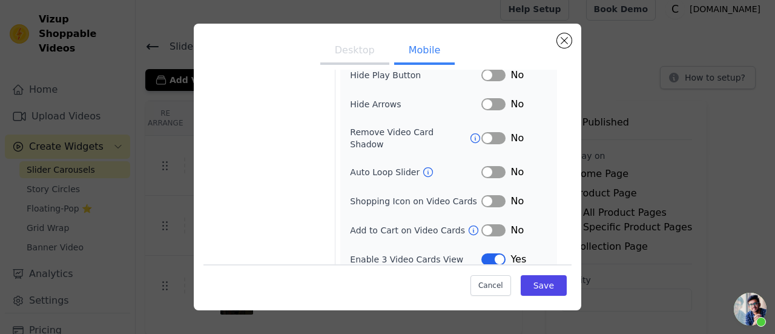
click at [489, 253] on button "Label" at bounding box center [493, 259] width 24 height 12
click at [537, 280] on button "Save" at bounding box center [544, 285] width 46 height 21
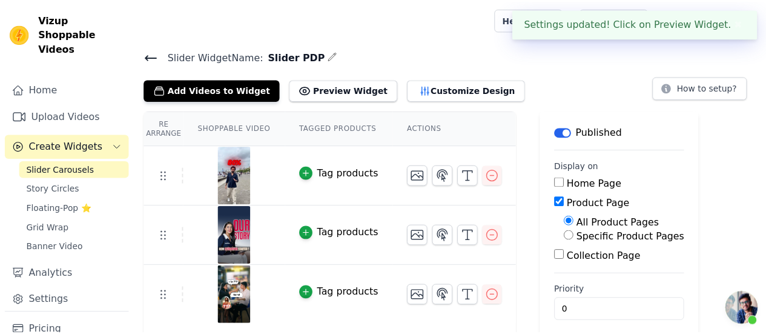
scroll to position [10, 0]
